Goal: Task Accomplishment & Management: Manage account settings

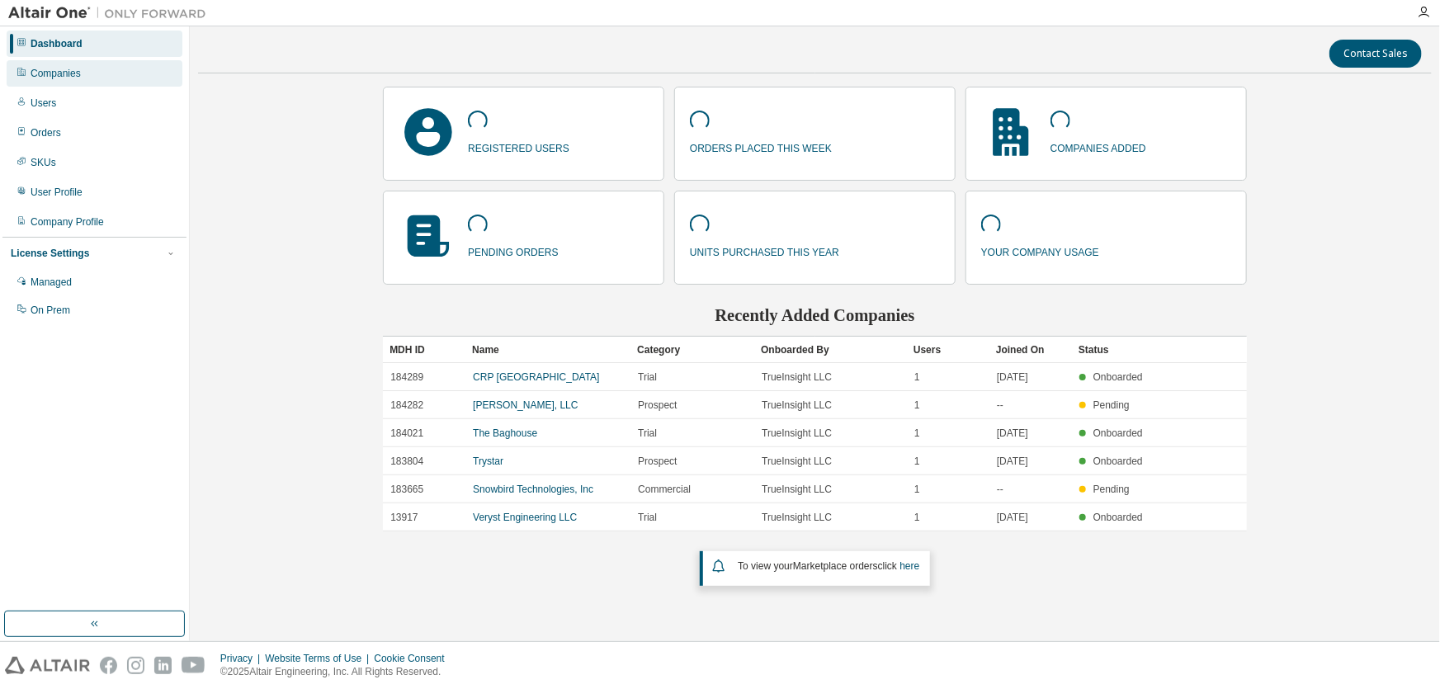
click at [91, 64] on div "Companies" at bounding box center [95, 73] width 176 height 26
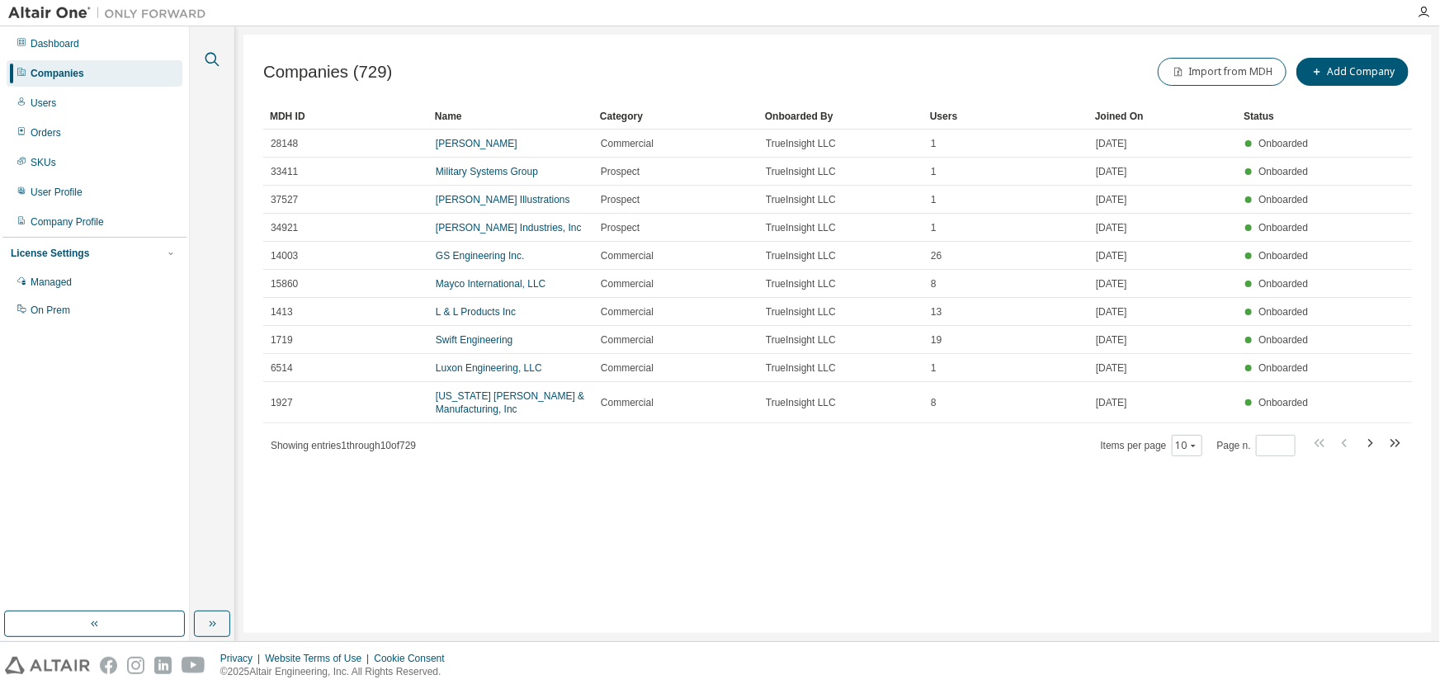
click at [217, 67] on button "button" at bounding box center [211, 59] width 21 height 21
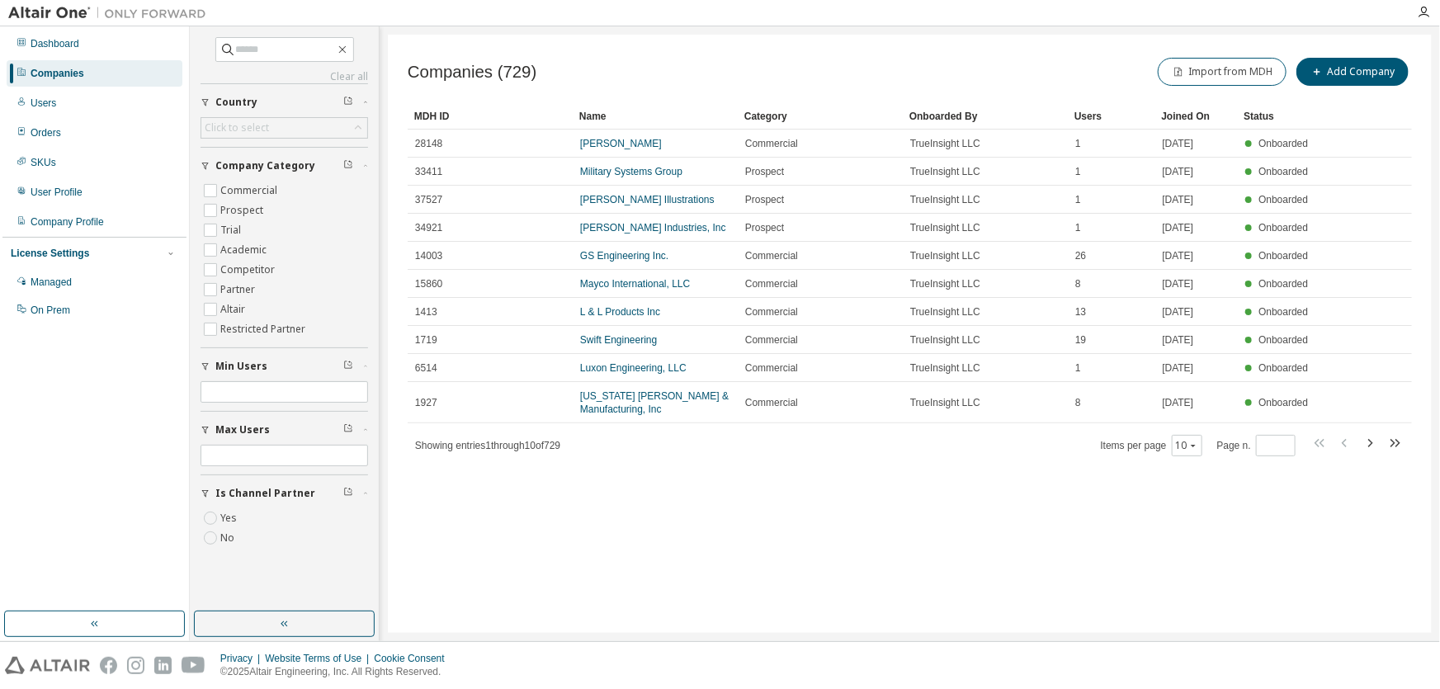
click at [285, 21] on div at bounding box center [811, 13] width 1193 height 26
click at [284, 64] on div "Clear all Is Channel Partner Yes No Max Users Min Users Company Category Commer…" at bounding box center [285, 296] width 168 height 519
click at [287, 41] on input "text" at bounding box center [285, 49] width 99 height 17
type input "**********"
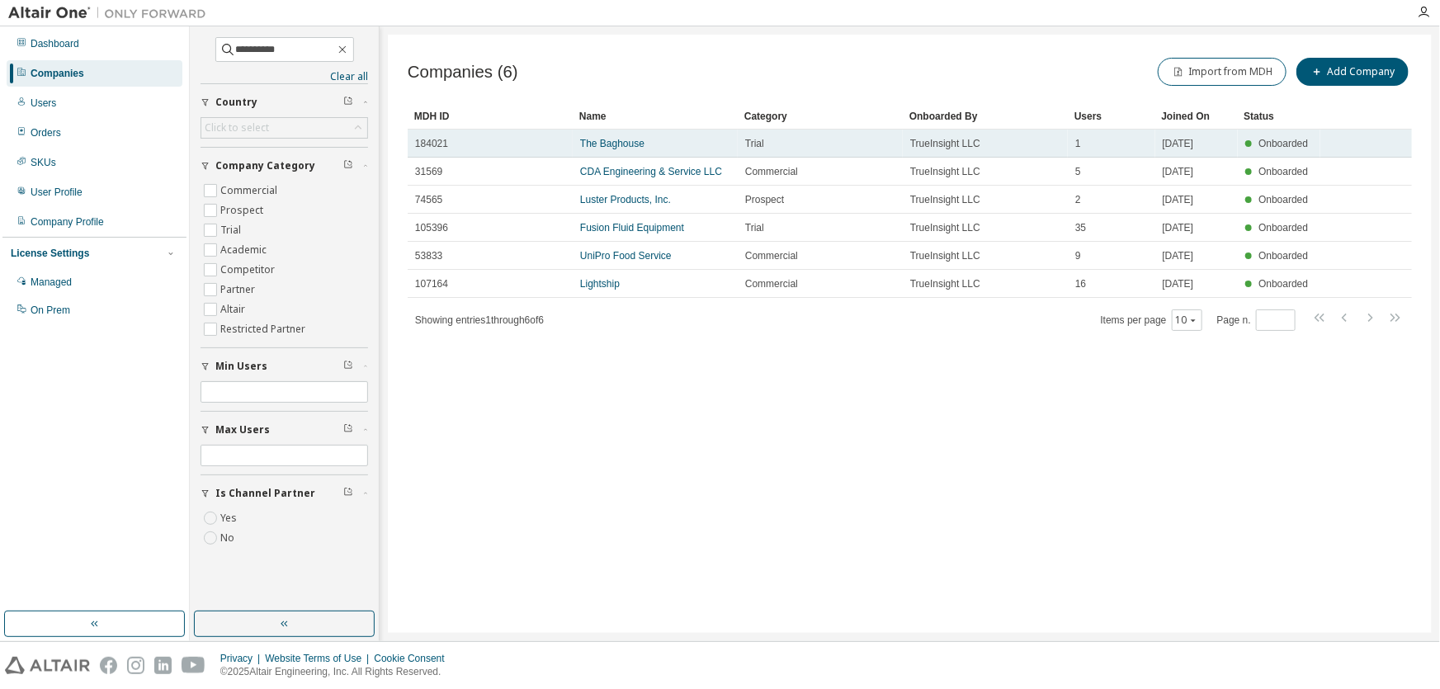
click at [593, 149] on td "The Baghouse" at bounding box center [655, 144] width 165 height 28
click at [604, 146] on link "The Baghouse" at bounding box center [612, 144] width 64 height 12
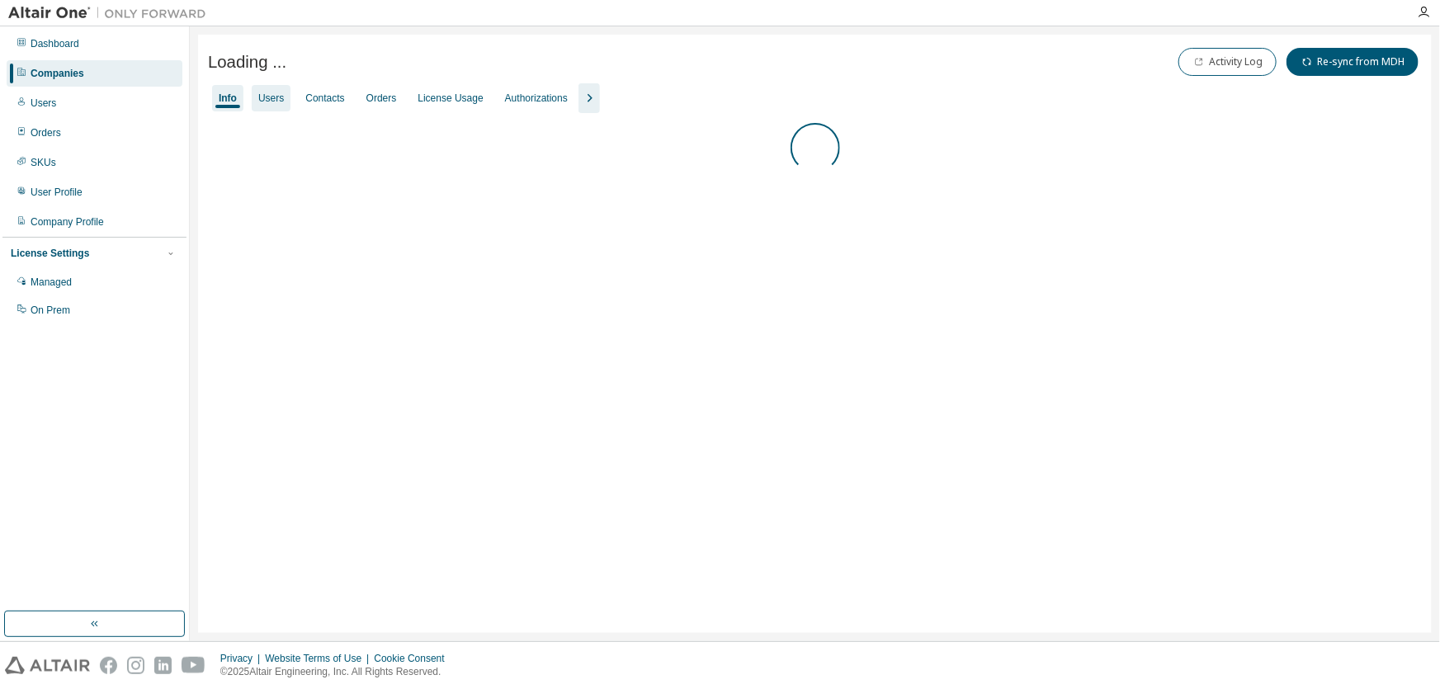
click at [272, 98] on div "Users" at bounding box center [271, 98] width 26 height 13
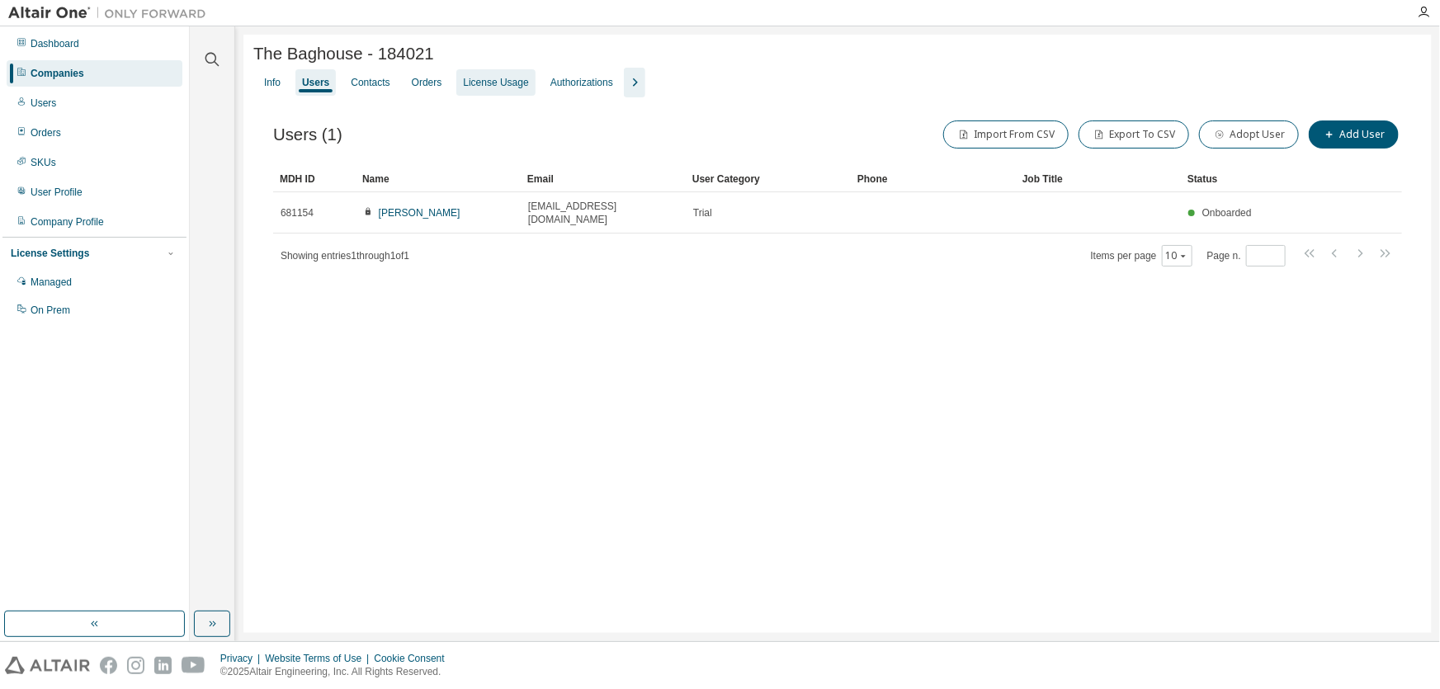
click at [477, 89] on div "License Usage" at bounding box center [495, 82] width 65 height 13
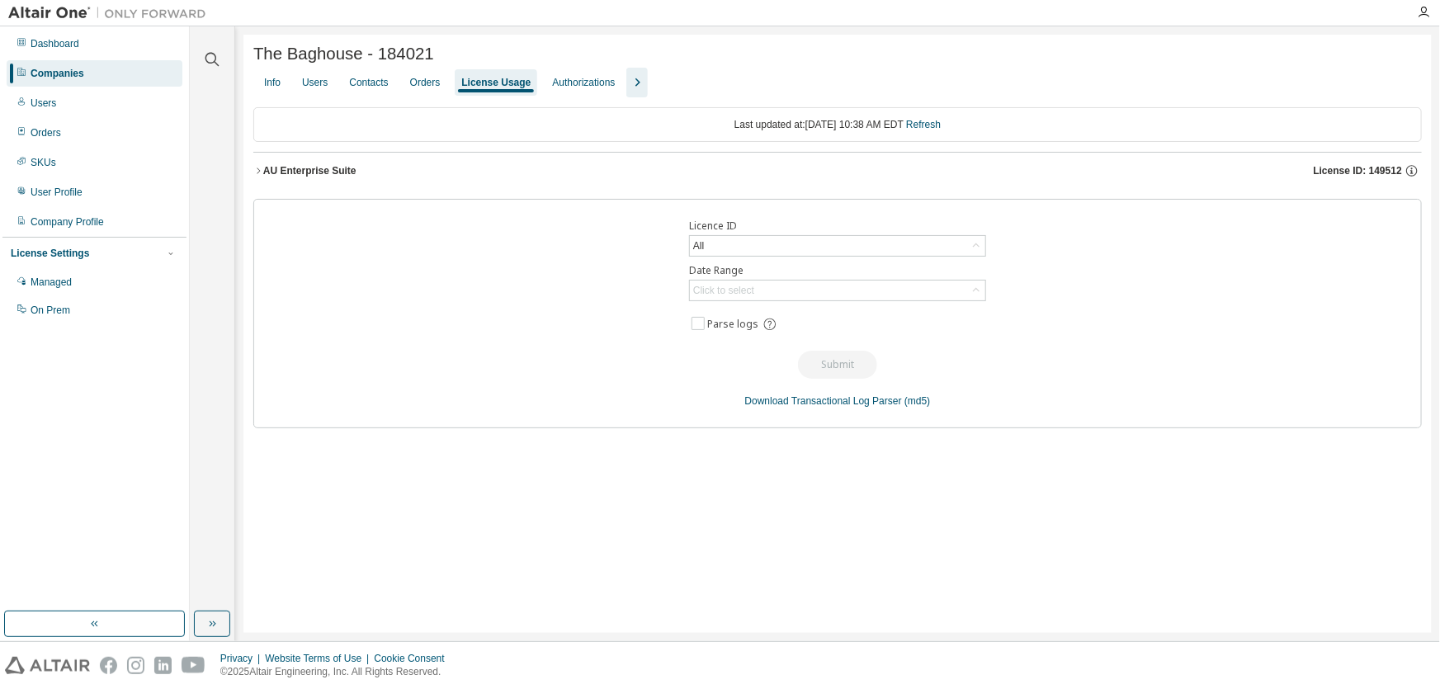
click at [336, 177] on div "AU Enterprise Suite" at bounding box center [309, 170] width 93 height 13
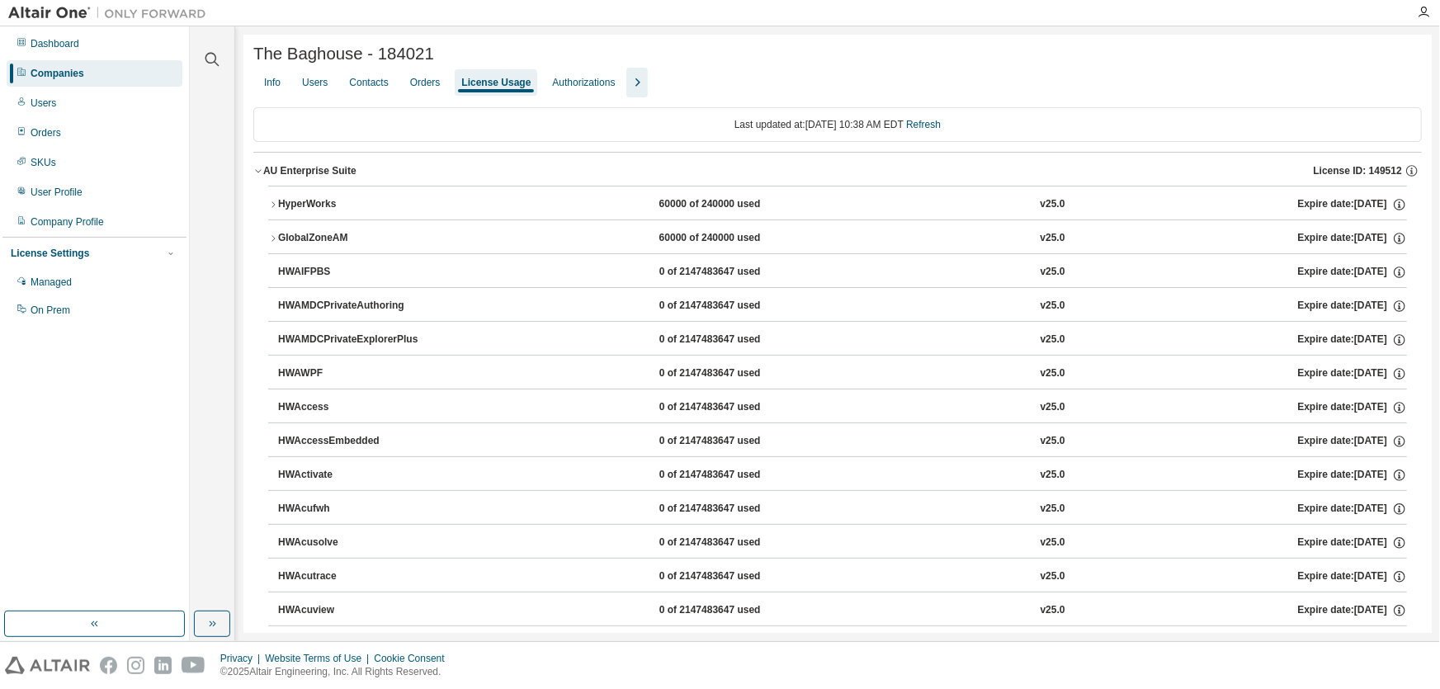
click at [335, 177] on div "AU Enterprise Suite" at bounding box center [309, 170] width 93 height 13
